Goal: Navigation & Orientation: Find specific page/section

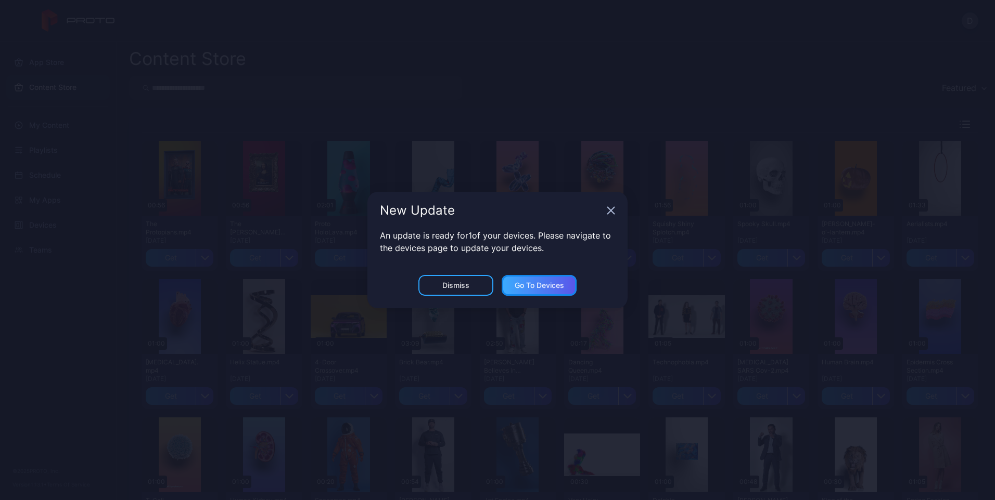
click at [524, 289] on div "Go to devices" at bounding box center [539, 285] width 49 height 8
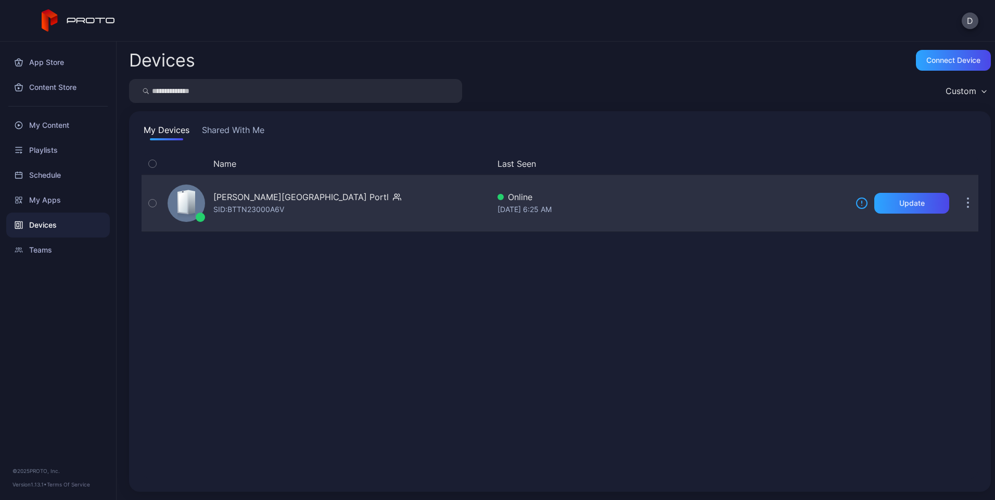
click at [196, 210] on div at bounding box center [186, 203] width 37 height 37
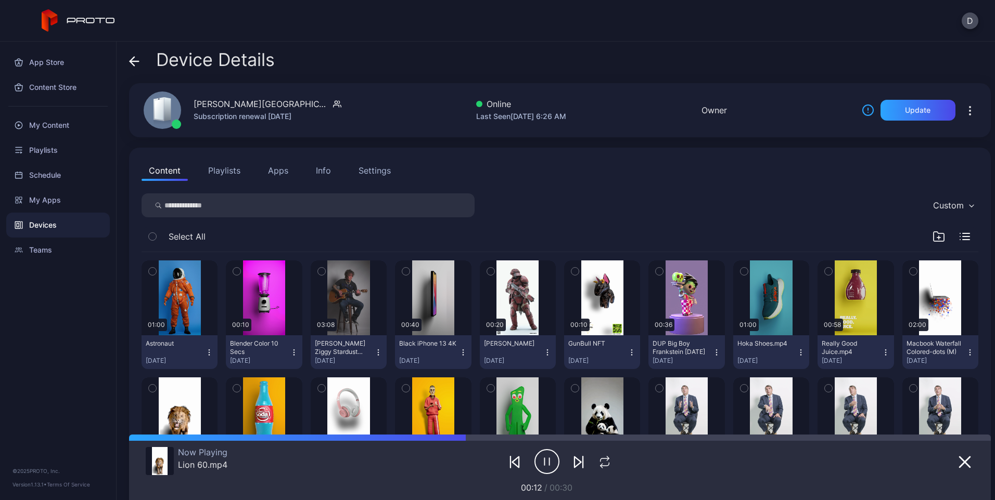
click at [228, 176] on button "Playlists" at bounding box center [224, 170] width 47 height 21
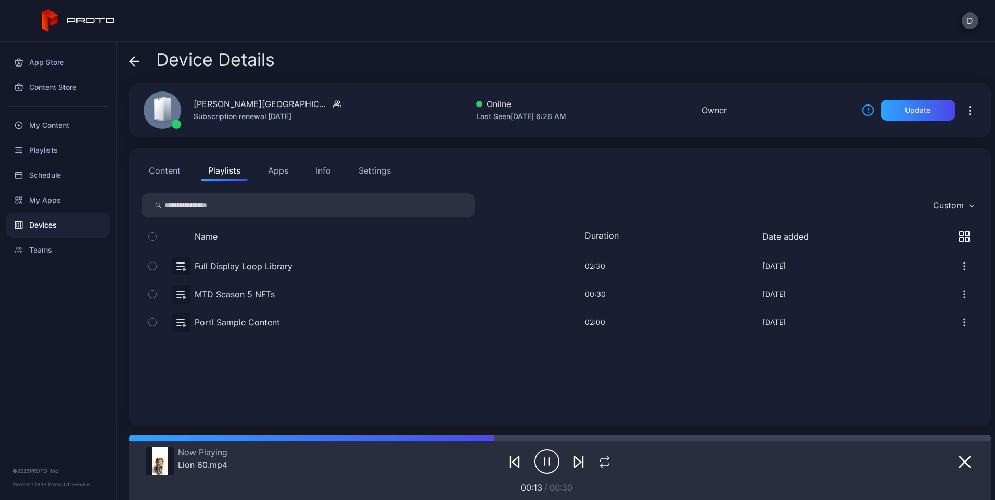
click at [277, 172] on button "Apps" at bounding box center [278, 170] width 35 height 21
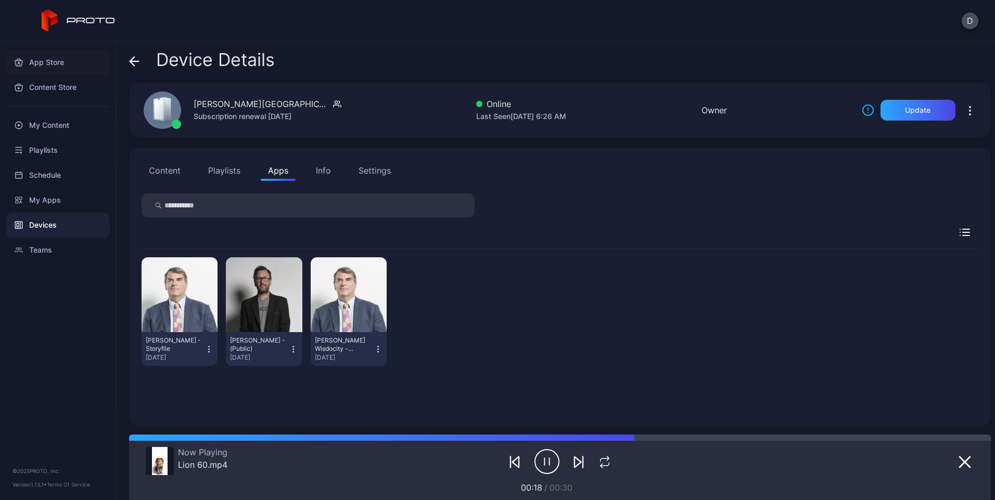
click at [37, 59] on div "App Store" at bounding box center [58, 62] width 104 height 25
